Goal: Contribute content: Add original content to the website for others to see

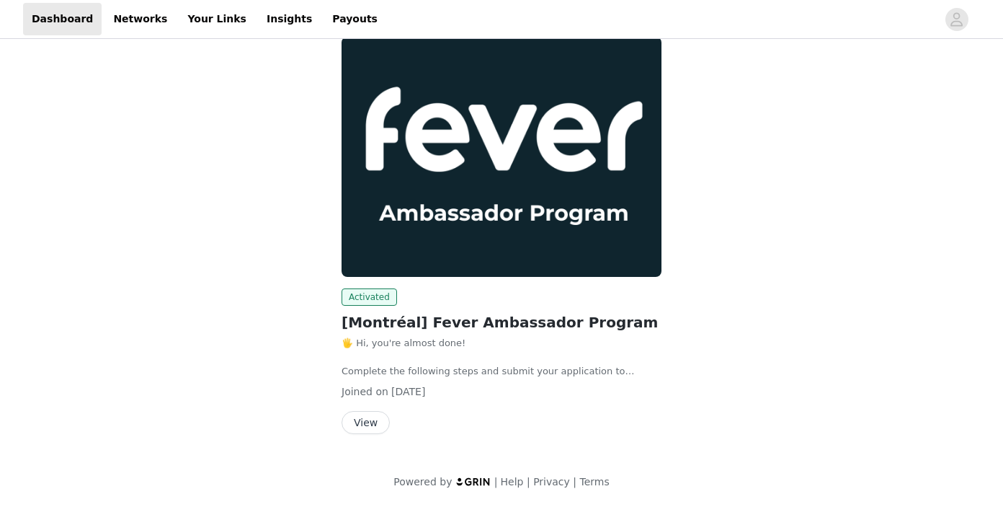
scroll to position [92, 0]
click at [371, 419] on button "View" at bounding box center [366, 422] width 48 height 23
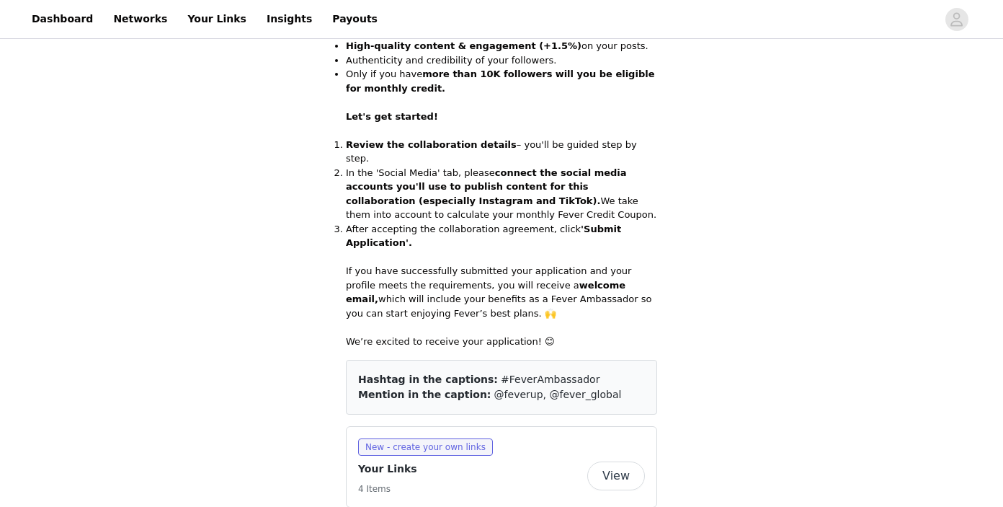
scroll to position [533, 0]
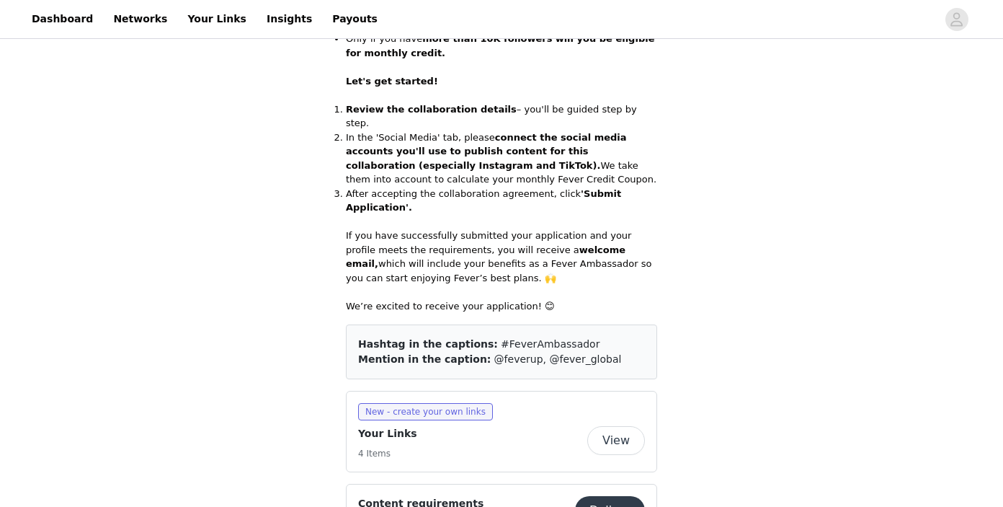
click at [627, 426] on button "View" at bounding box center [616, 440] width 58 height 29
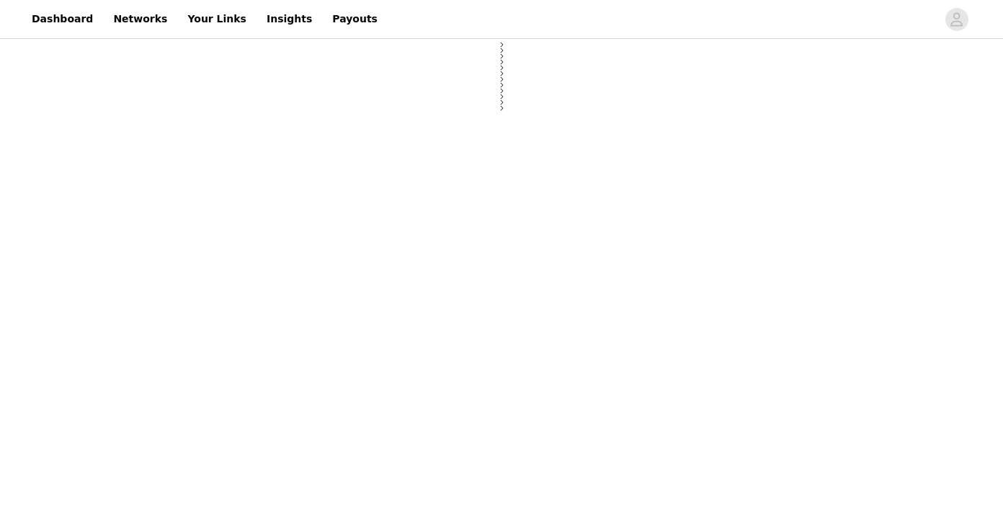
select select "12"
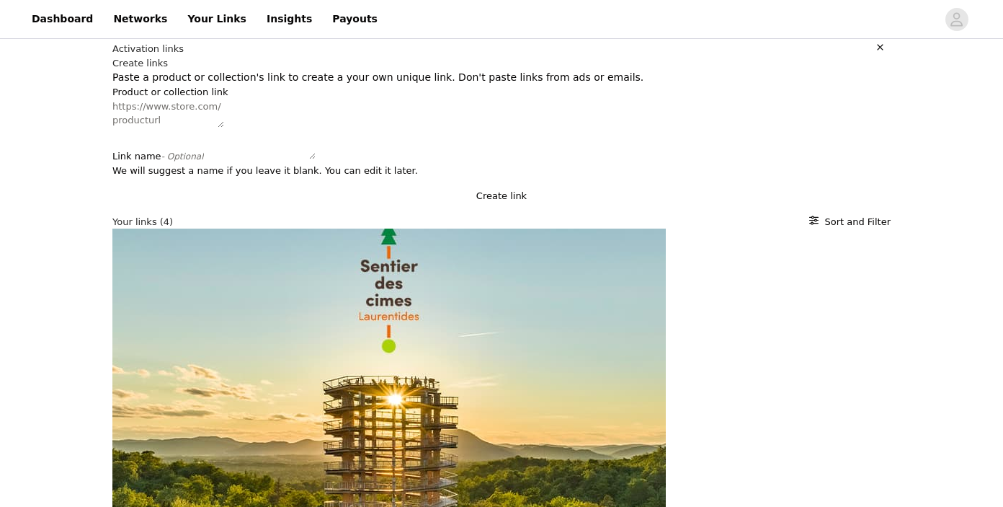
click at [146, 128] on textarea "Product or collection link" at bounding box center [168, 113] width 112 height 28
paste textarea "[URL][DOMAIN_NAME]"
type textarea "[URL][DOMAIN_NAME]"
click at [204, 159] on textarea "Link name - Optional" at bounding box center [260, 145] width 112 height 28
type textarea "Festilumi"
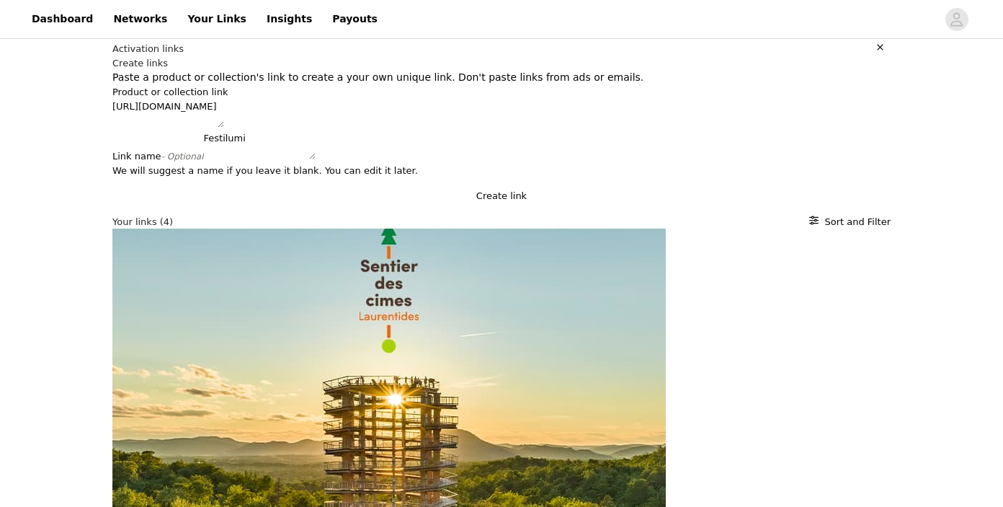
click at [446, 203] on button "Create link" at bounding box center [501, 196] width 778 height 14
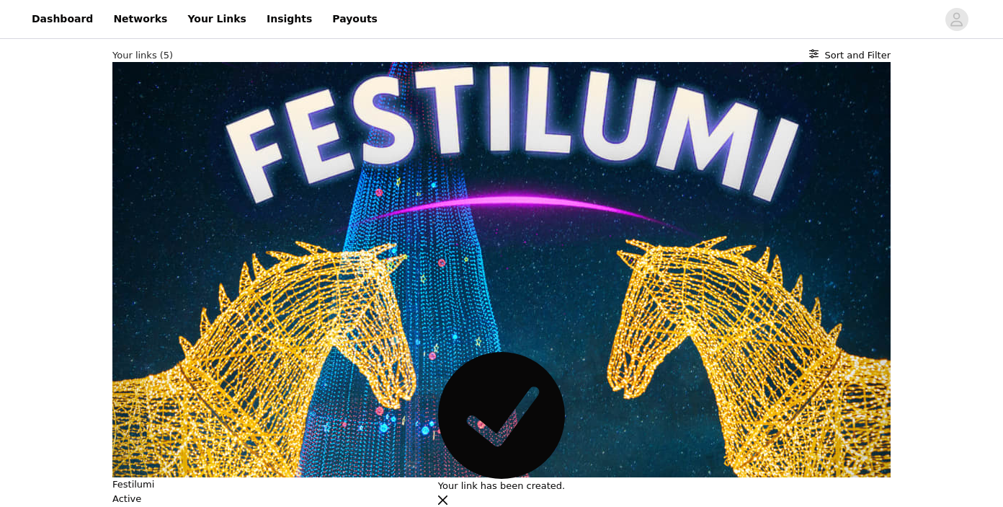
scroll to position [179, 0]
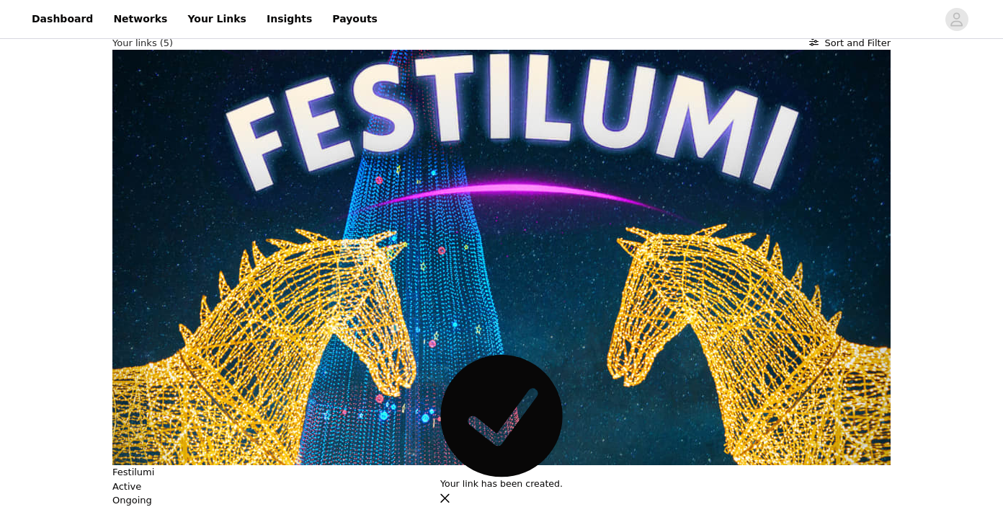
drag, startPoint x: 263, startPoint y: 331, endPoint x: 159, endPoint y: 322, distance: 104.2
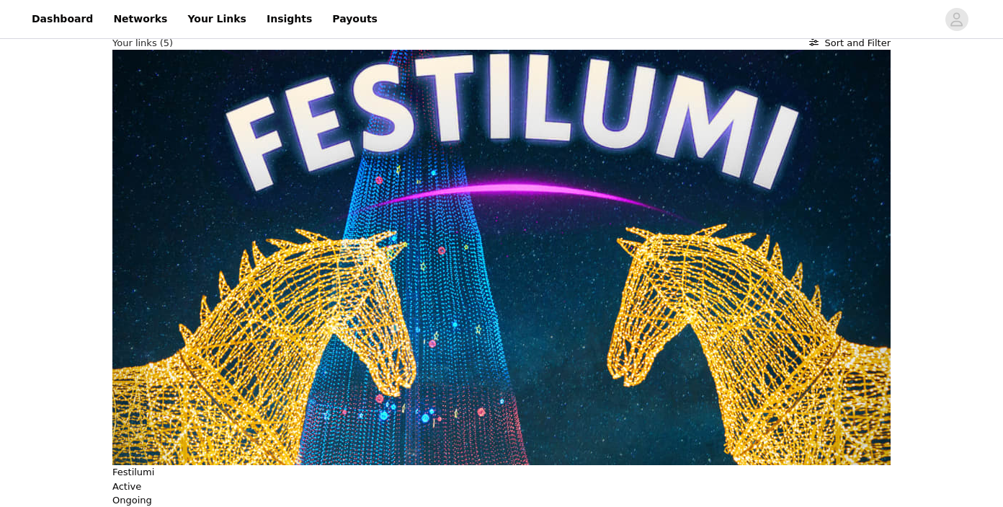
click at [161, 506] on icon "button" at bounding box center [165, 512] width 9 height 9
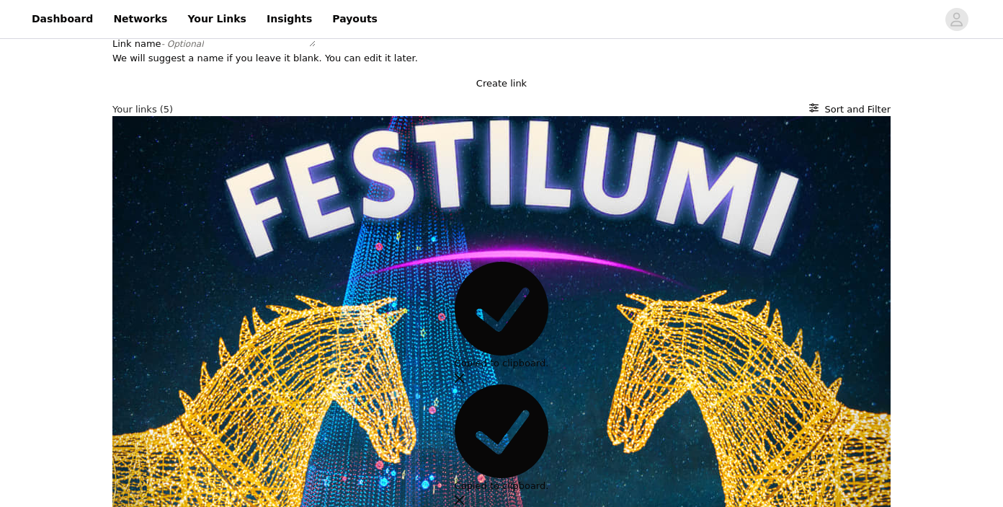
scroll to position [44, 0]
